Goal: Information Seeking & Learning: Learn about a topic

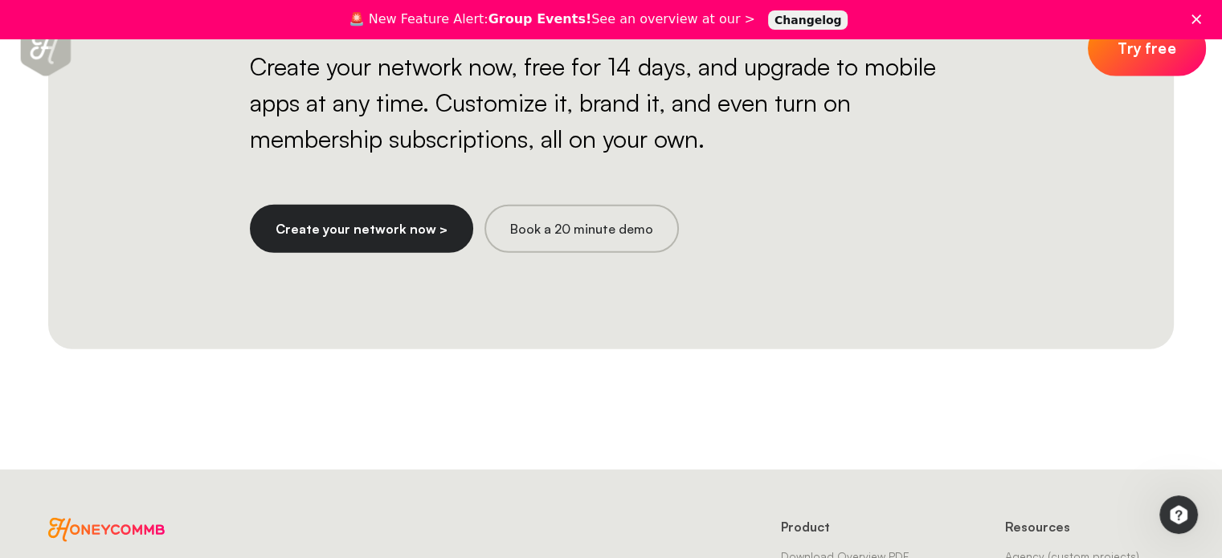
scroll to position [4649, 0]
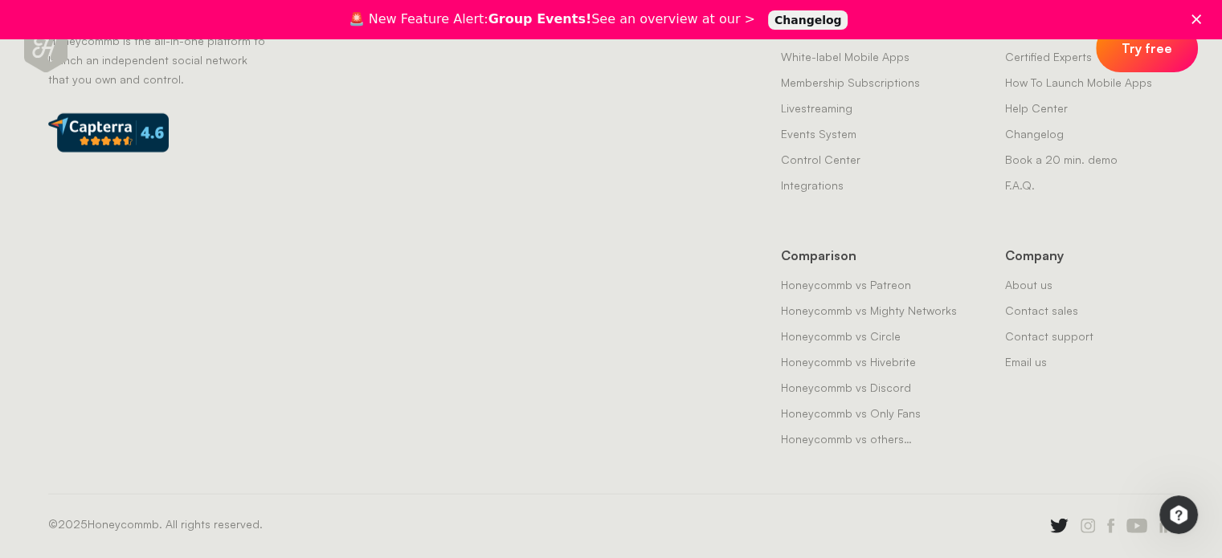
click at [1059, 519] on icon at bounding box center [1059, 526] width 18 height 14
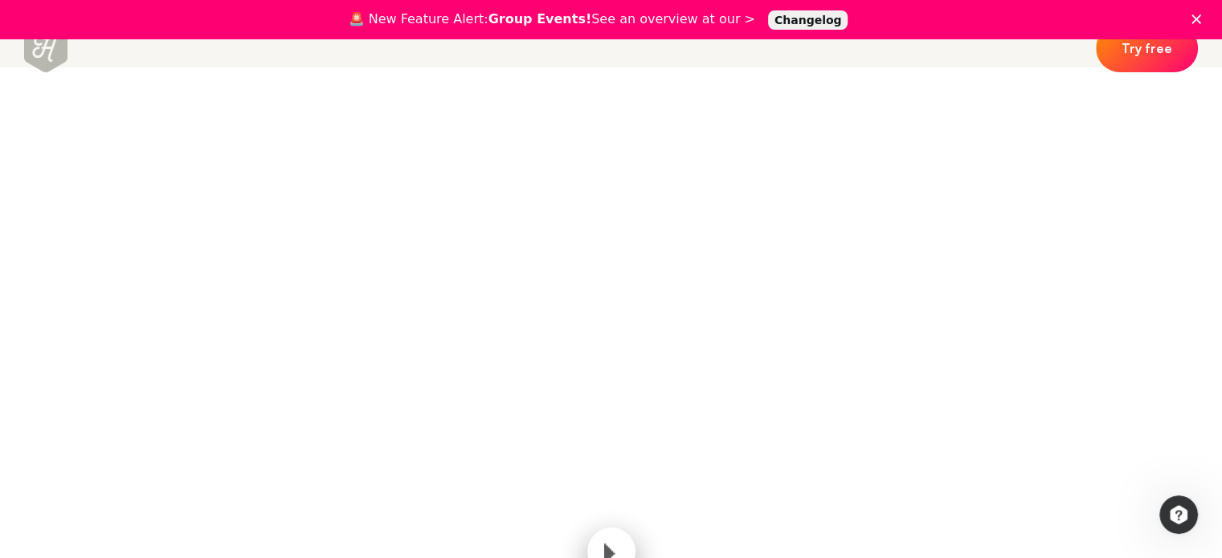
scroll to position [0, 0]
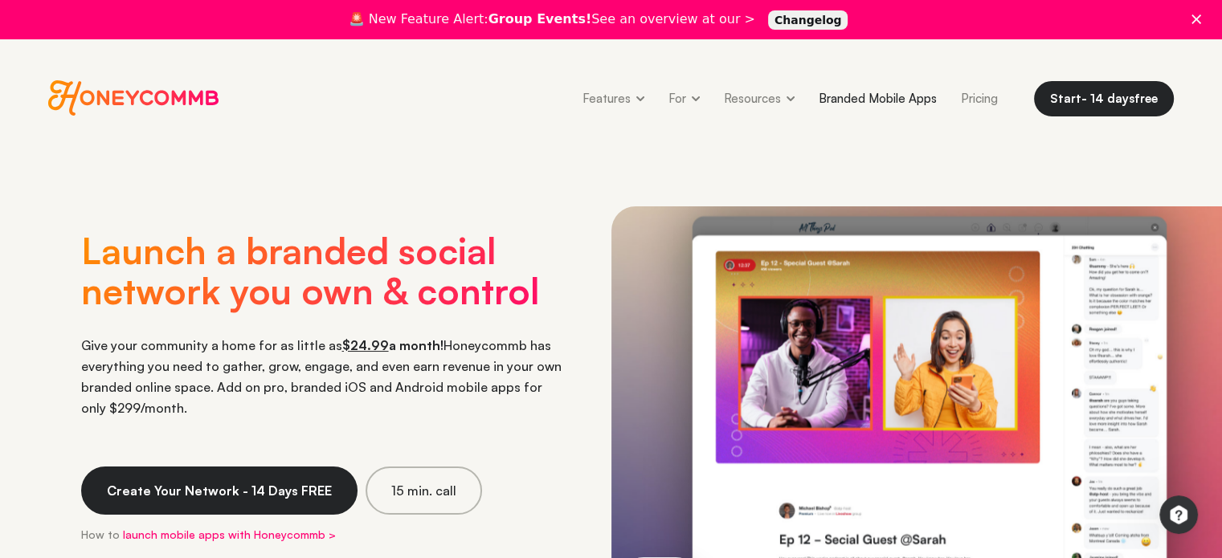
click at [864, 103] on link "Branded Mobile Apps" at bounding box center [878, 98] width 142 height 36
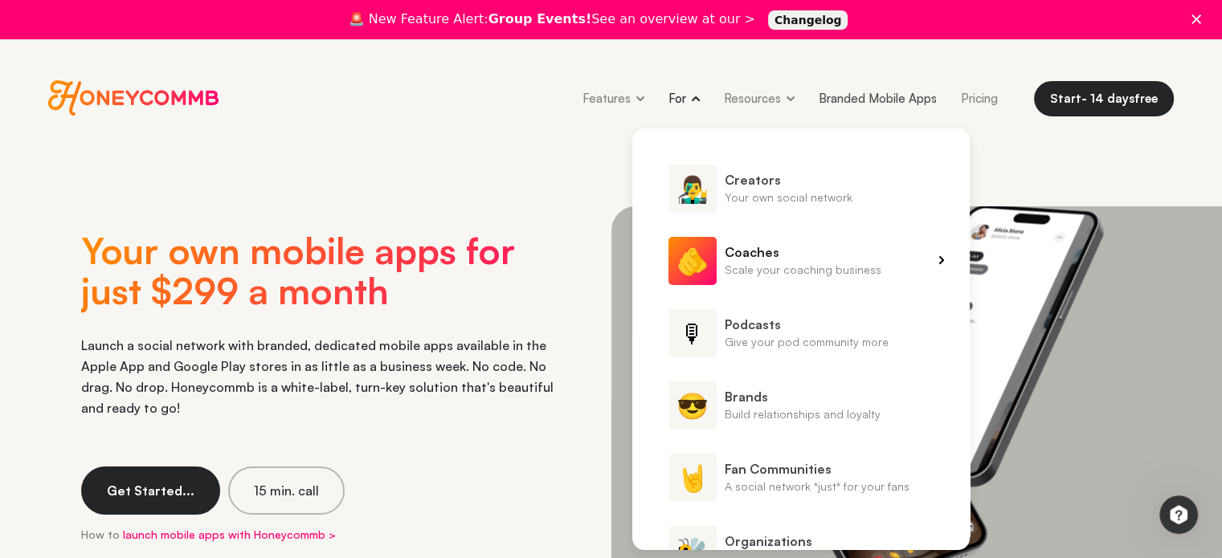
click at [778, 266] on span "Scale your coaching business" at bounding box center [803, 270] width 157 height 18
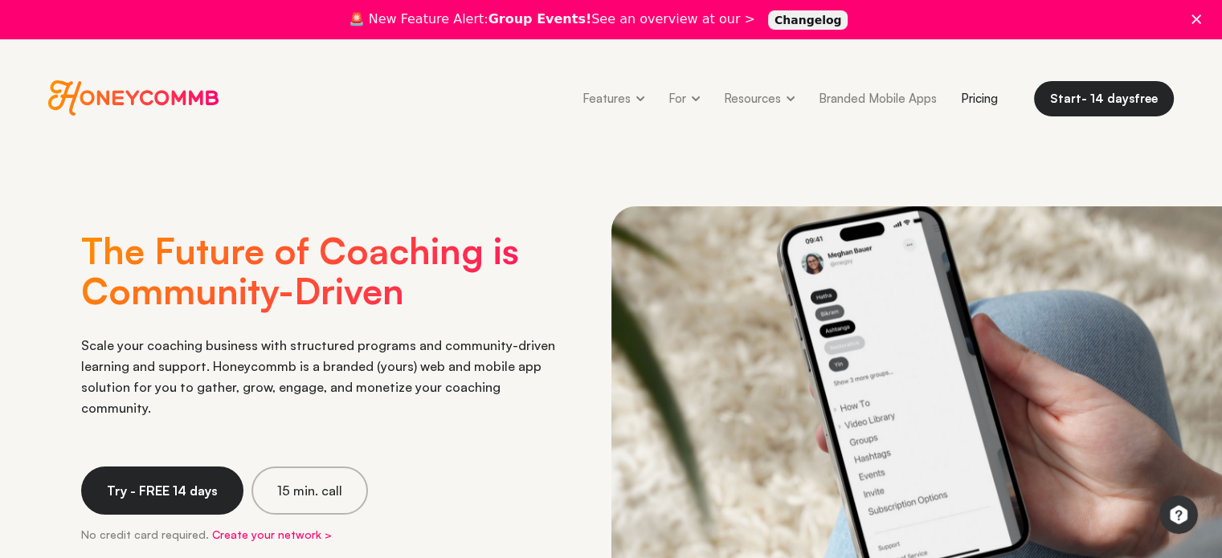
click at [980, 96] on link "Pricing" at bounding box center [979, 98] width 61 height 36
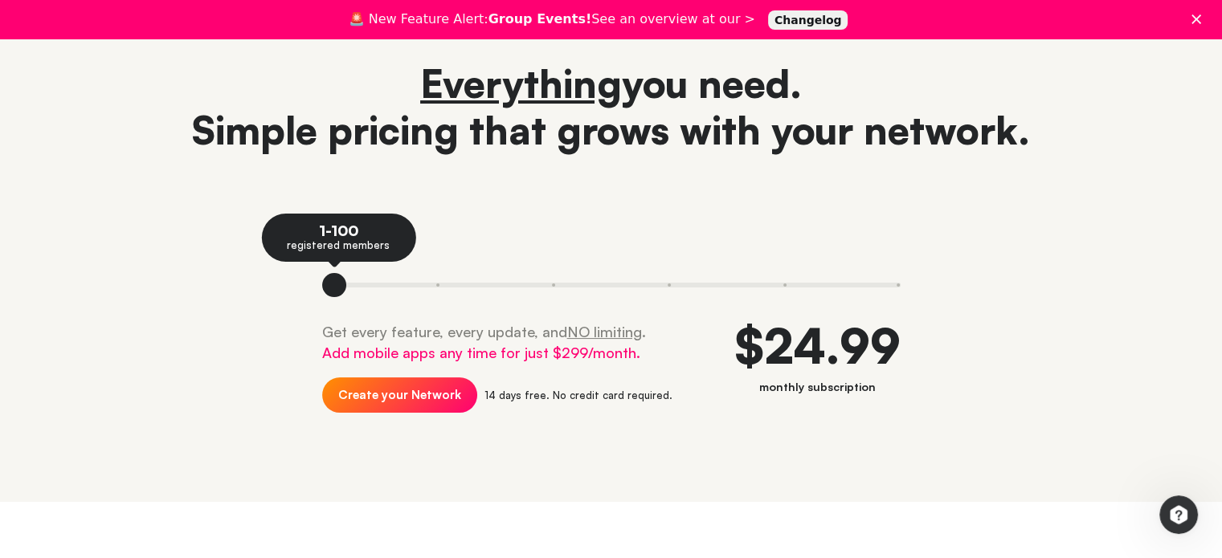
scroll to position [161, 0]
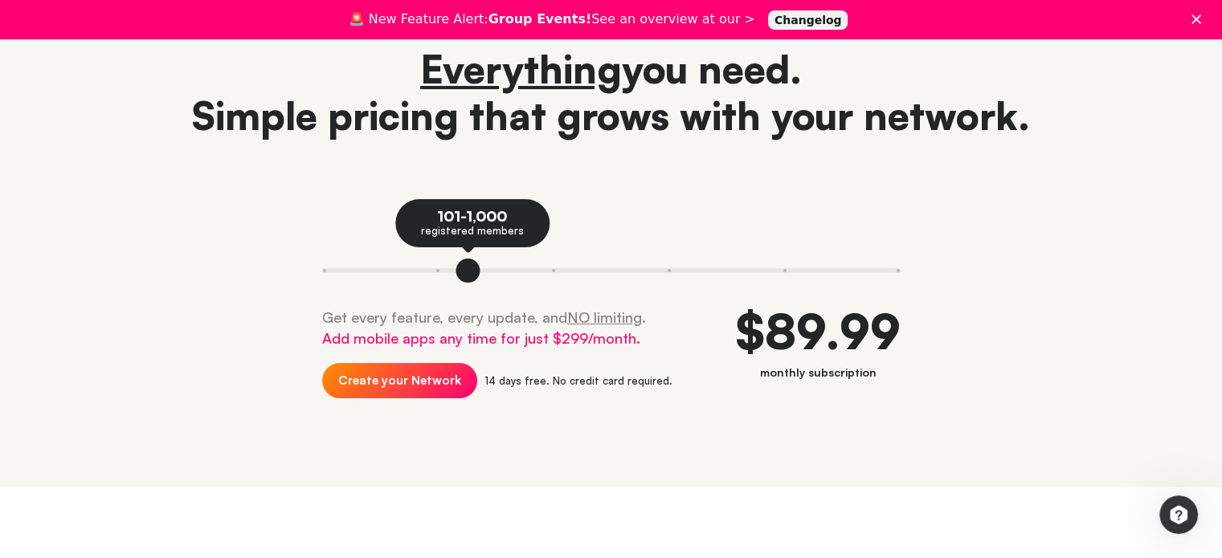
drag, startPoint x: 334, startPoint y: 263, endPoint x: 251, endPoint y: 279, distance: 84.9
click at [251, 279] on div "Everything you need. Simple pricing that grows with your network. 101-1,000 reg…" at bounding box center [610, 237] width 1125 height 382
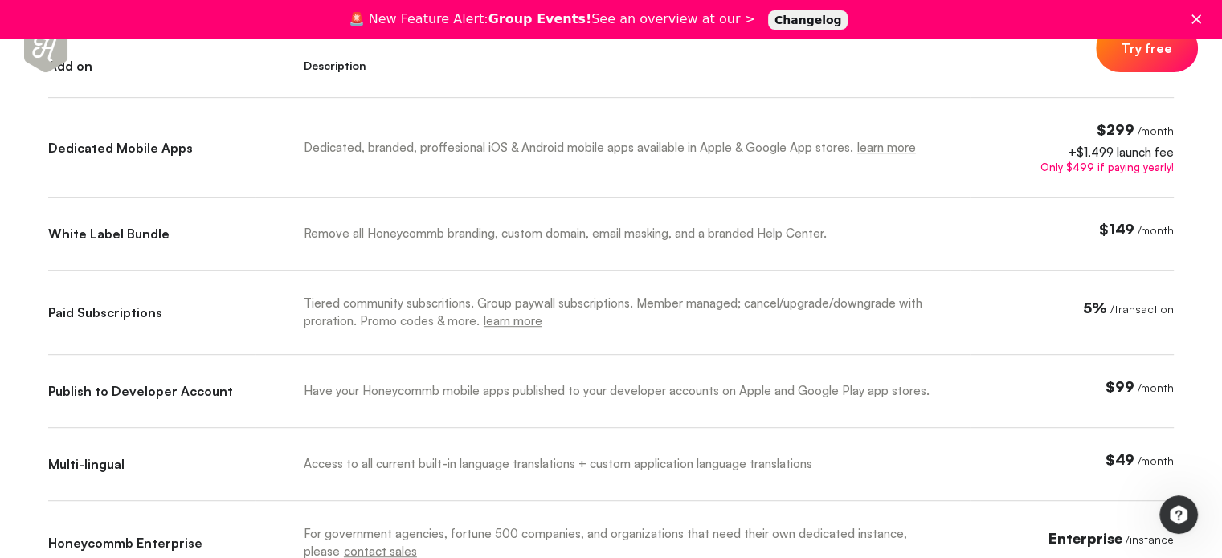
scroll to position [964, 0]
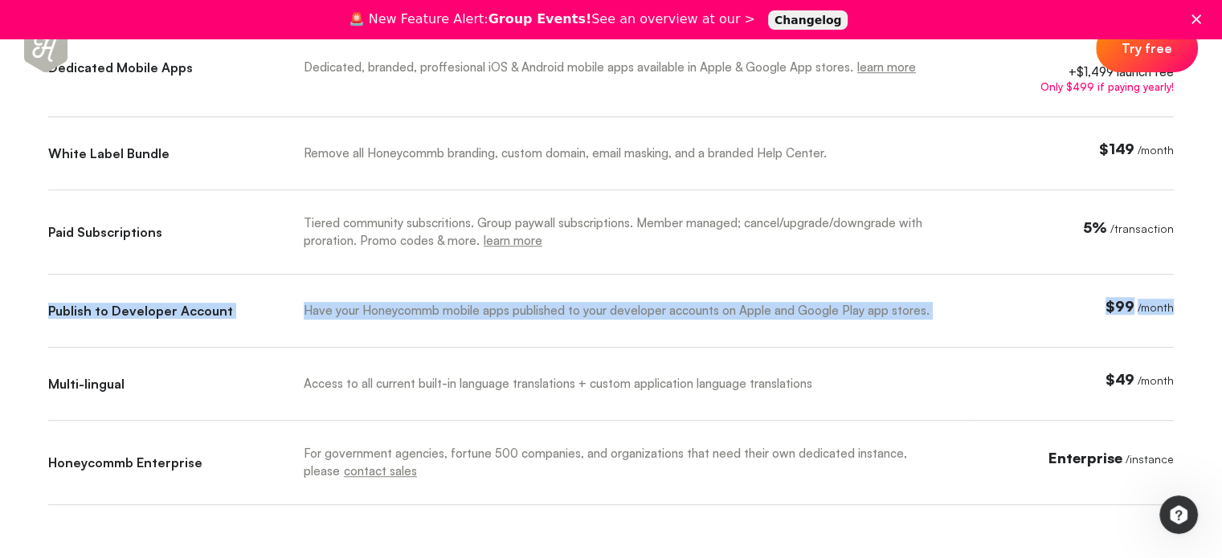
drag, startPoint x: 1191, startPoint y: 304, endPoint x: 11, endPoint y: 333, distance: 1180.4
click at [11, 333] on div "🔭 Explore Honeycommb Addons Not every network is the same, which is why Honeyco…" at bounding box center [611, 301] width 1222 height 1235
copy div "Publish to Developer Account Have your Honeycommb mobile apps published to your…"
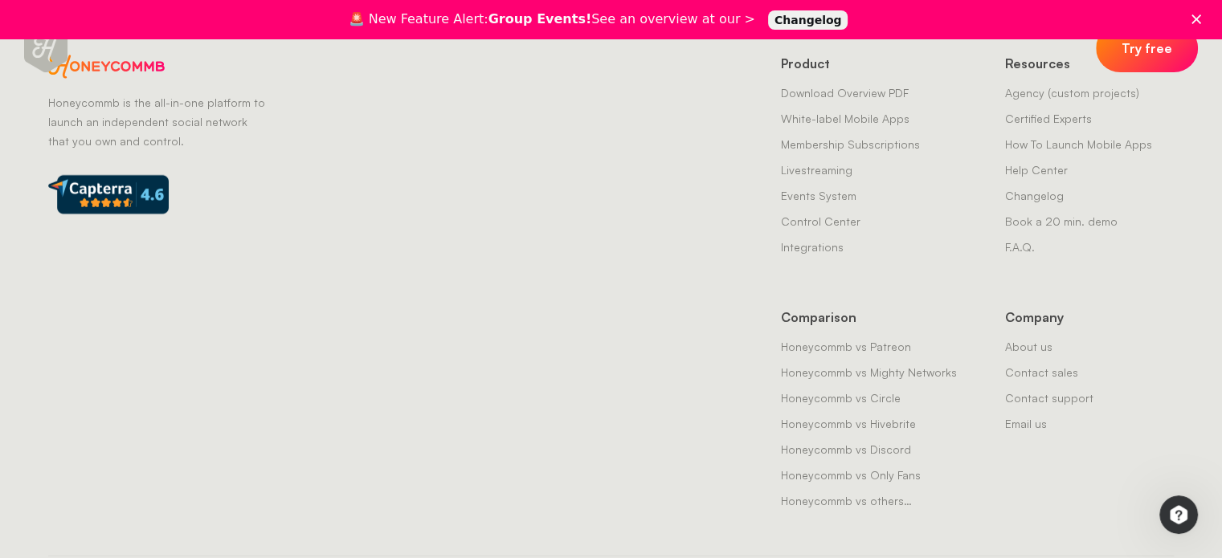
scroll to position [4512, 0]
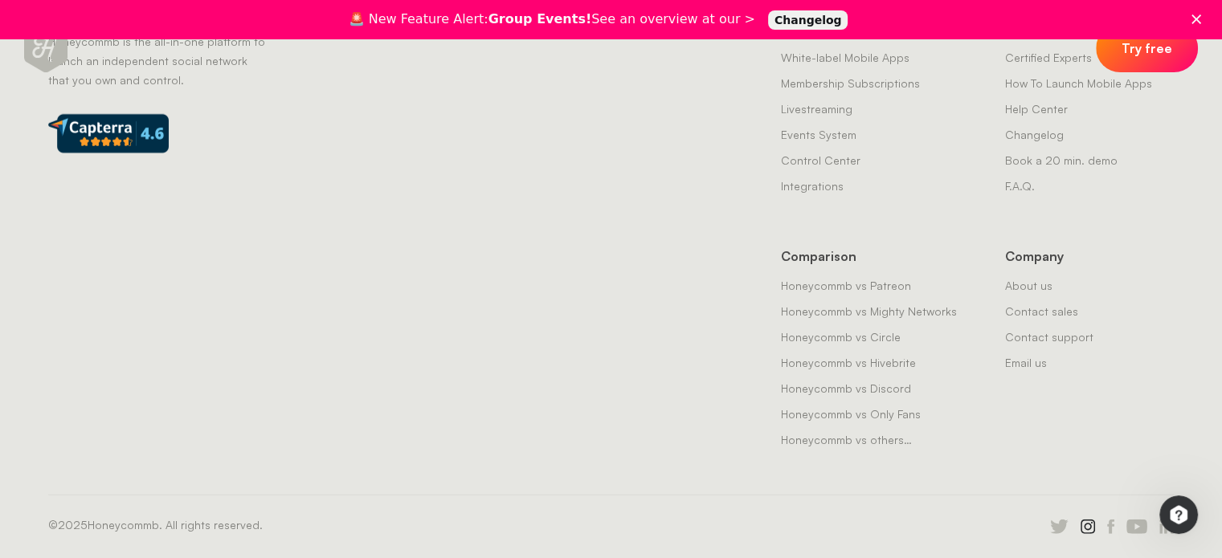
click at [1080, 523] on icon at bounding box center [1087, 527] width 14 height 14
click at [1084, 520] on icon at bounding box center [1087, 527] width 14 height 14
